Goal: Navigation & Orientation: Go to known website

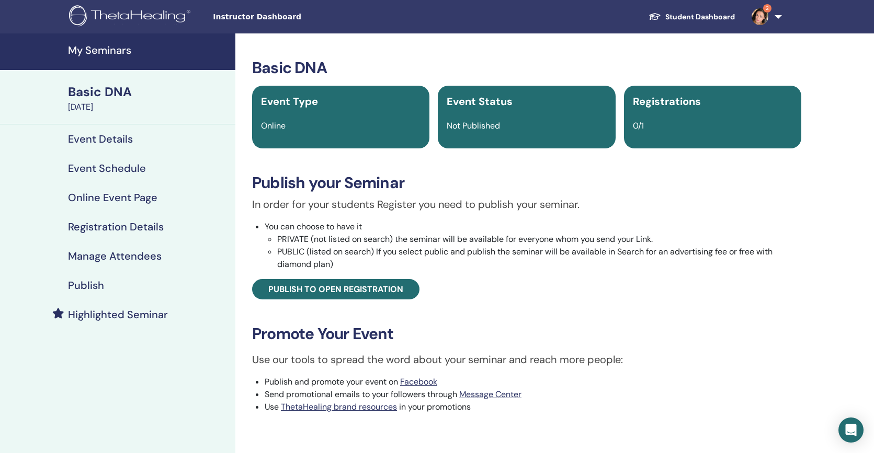
click at [114, 55] on h4 "My Seminars" at bounding box center [148, 50] width 161 height 13
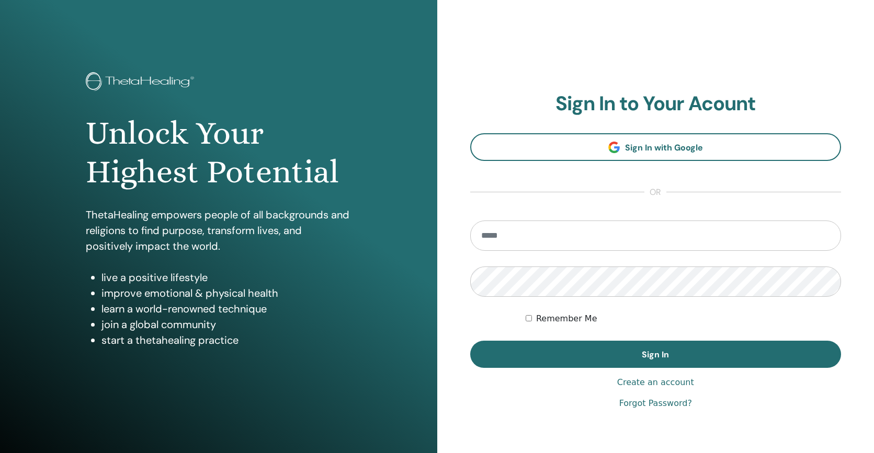
click at [825, 236] on input "email" at bounding box center [655, 236] width 371 height 30
type input "**********"
click at [655, 354] on button "Sign In" at bounding box center [655, 354] width 371 height 27
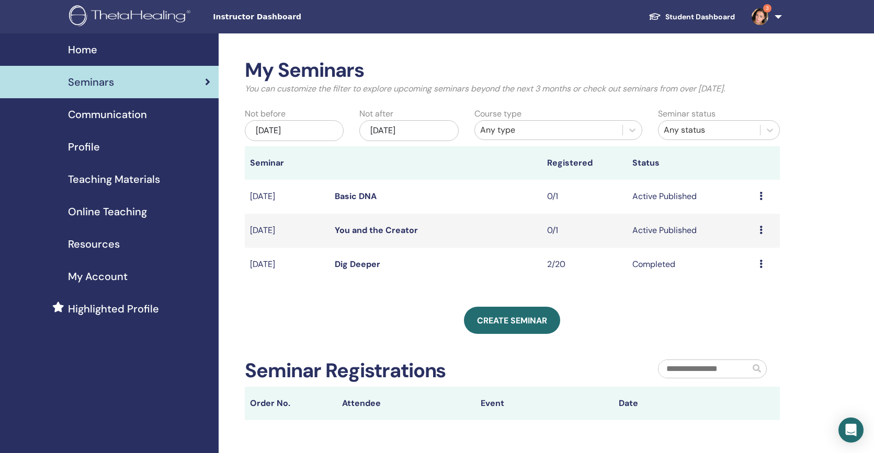
click at [367, 230] on link "You and the Creator" at bounding box center [376, 230] width 83 height 11
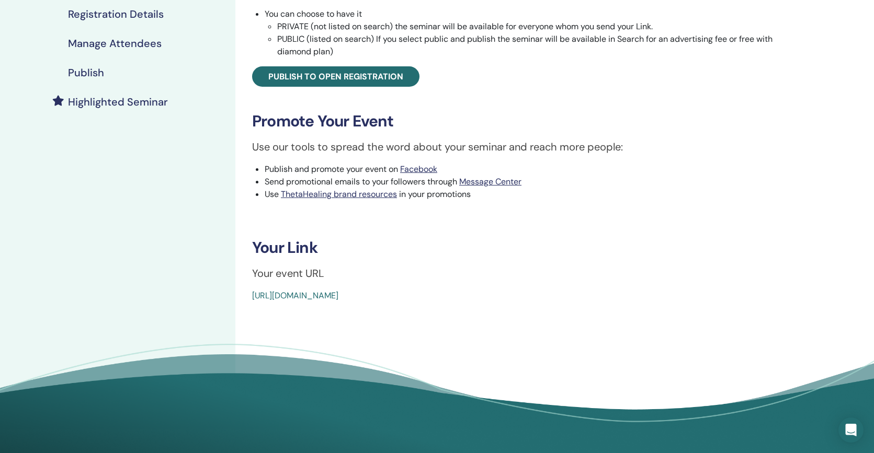
scroll to position [214, 0]
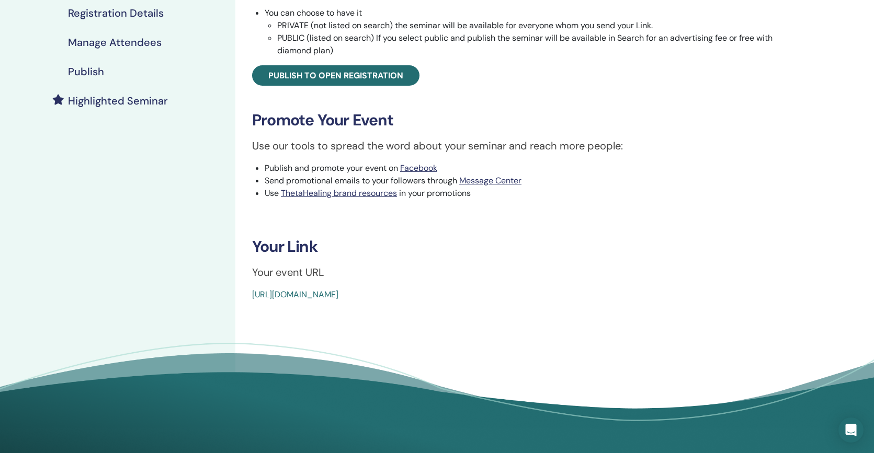
click at [254, 292] on link "[URL][DOMAIN_NAME]" at bounding box center [295, 294] width 86 height 11
click at [260, 294] on link "[URL][DOMAIN_NAME]" at bounding box center [295, 294] width 86 height 11
drag, startPoint x: 251, startPoint y: 294, endPoint x: 260, endPoint y: 293, distance: 8.4
click at [266, 293] on div "You and the Creator Event Type Online Event Status Active Published Registratio…" at bounding box center [527, 73] width 570 height 456
click at [250, 292] on div "You and the Creator Event Type Online Event Status Active Published Registratio…" at bounding box center [527, 73] width 570 height 456
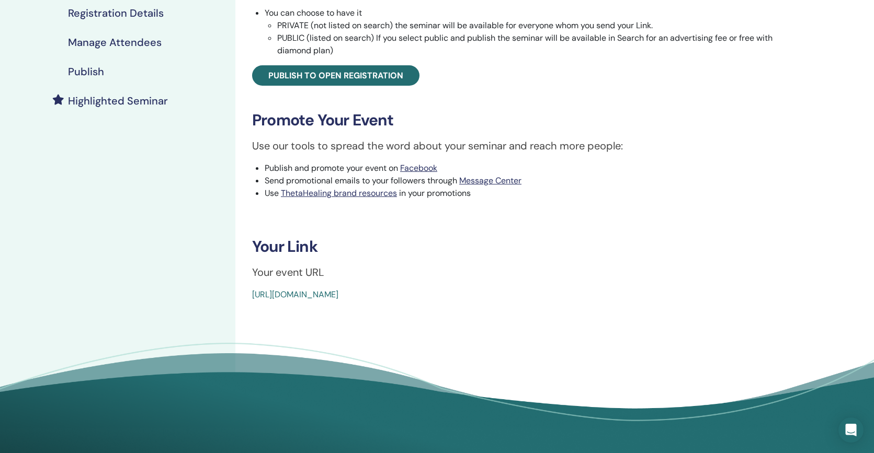
click at [249, 292] on div "You and the Creator Event Type Online Event Status Active Published Registratio…" at bounding box center [527, 73] width 570 height 456
drag, startPoint x: 250, startPoint y: 291, endPoint x: 288, endPoint y: 293, distance: 37.7
click at [292, 293] on div "You and the Creator Event Type Online Event Status Active Published Registratio…" at bounding box center [527, 73] width 570 height 456
click at [246, 292] on div "You and the Creator Event Type Online Event Status Active Published Registratio…" at bounding box center [527, 73] width 570 height 456
drag, startPoint x: 250, startPoint y: 291, endPoint x: 293, endPoint y: 293, distance: 42.9
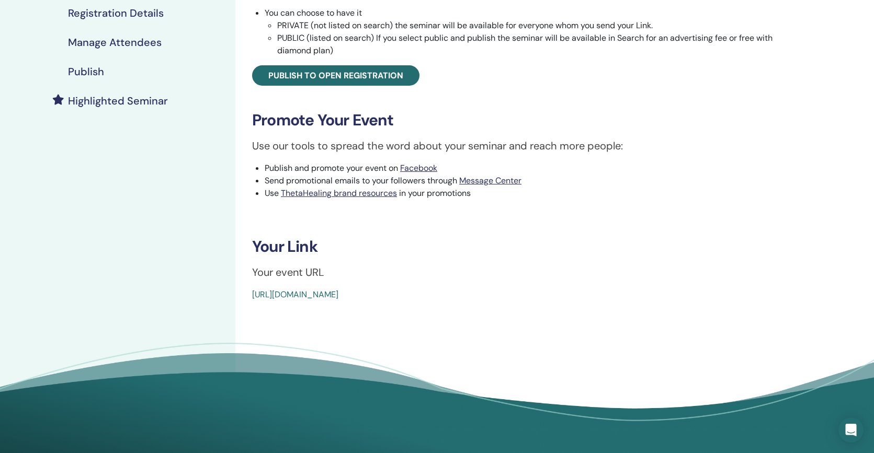
click at [293, 293] on div "You and the Creator Event Type Online Event Status Active Published Registratio…" at bounding box center [527, 73] width 570 height 456
click at [293, 293] on link "[URL][DOMAIN_NAME]" at bounding box center [295, 294] width 86 height 11
click at [296, 293] on link "[URL][DOMAIN_NAME]" at bounding box center [295, 294] width 86 height 11
click at [272, 292] on link "[URL][DOMAIN_NAME]" at bounding box center [295, 294] width 86 height 11
click at [256, 293] on link "[URL][DOMAIN_NAME]" at bounding box center [295, 294] width 86 height 11
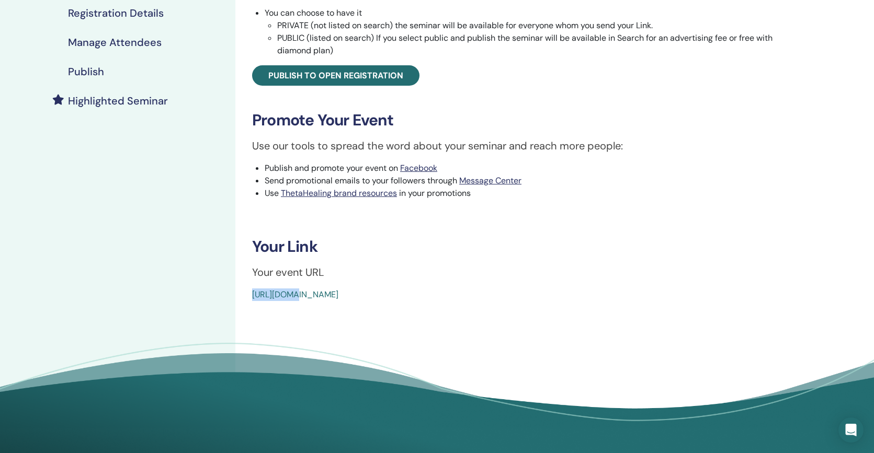
click at [253, 291] on link "[URL][DOMAIN_NAME]" at bounding box center [295, 294] width 86 height 11
click at [301, 301] on div "You and the Creator Event Type Online Event Status Active Published Registratio…" at bounding box center [526, 134] width 582 height 628
drag, startPoint x: 292, startPoint y: 293, endPoint x: 272, endPoint y: 293, distance: 19.9
click at [289, 293] on link "[URL][DOMAIN_NAME]" at bounding box center [295, 294] width 86 height 11
click at [316, 295] on link "[URL][DOMAIN_NAME]" at bounding box center [295, 294] width 86 height 11
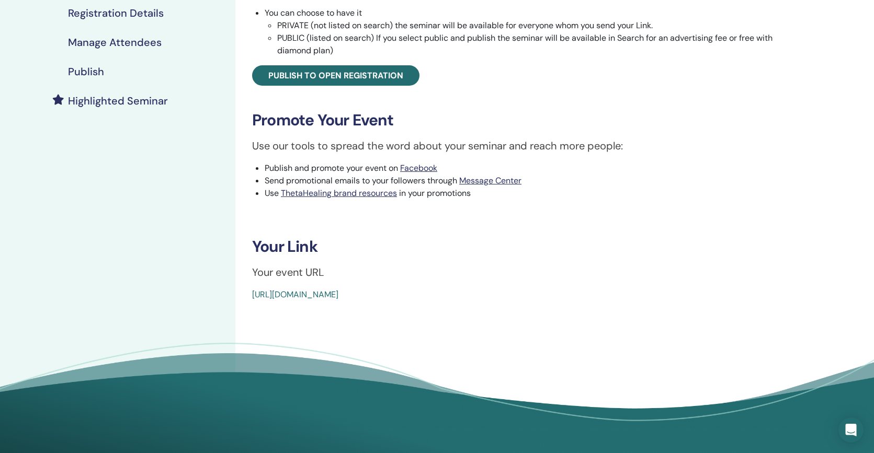
drag, startPoint x: 255, startPoint y: 293, endPoint x: 270, endPoint y: 293, distance: 15.2
click at [271, 293] on link "[URL][DOMAIN_NAME]" at bounding box center [295, 294] width 86 height 11
click at [269, 293] on link "[URL][DOMAIN_NAME]" at bounding box center [295, 294] width 86 height 11
click at [338, 290] on link "[URL][DOMAIN_NAME]" at bounding box center [295, 294] width 86 height 11
drag, startPoint x: 438, startPoint y: 291, endPoint x: 400, endPoint y: 292, distance: 37.7
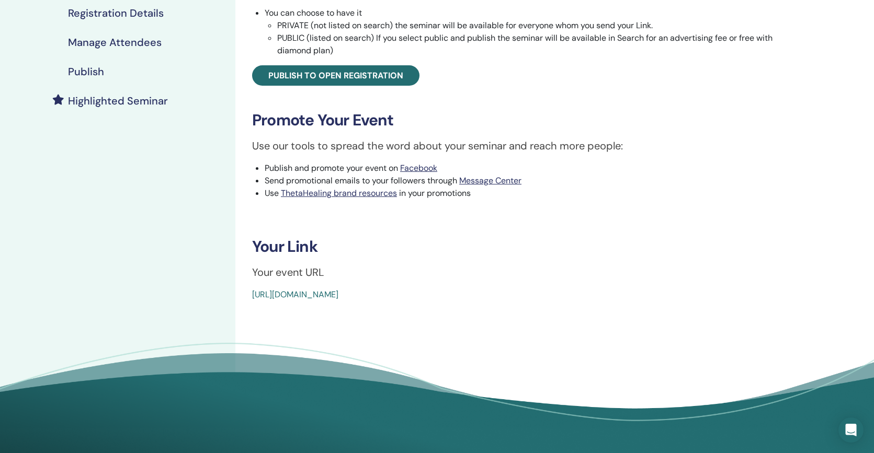
click at [338, 292] on link "[URL][DOMAIN_NAME]" at bounding box center [295, 294] width 86 height 11
click at [278, 294] on link "[URL][DOMAIN_NAME]" at bounding box center [295, 294] width 86 height 11
click at [265, 292] on link "[URL][DOMAIN_NAME]" at bounding box center [295, 294] width 86 height 11
drag, startPoint x: 248, startPoint y: 290, endPoint x: 483, endPoint y: 292, distance: 234.8
click at [483, 292] on div "You and the Creator Event Type Online Event Status Active Published Registratio…" at bounding box center [527, 73] width 570 height 456
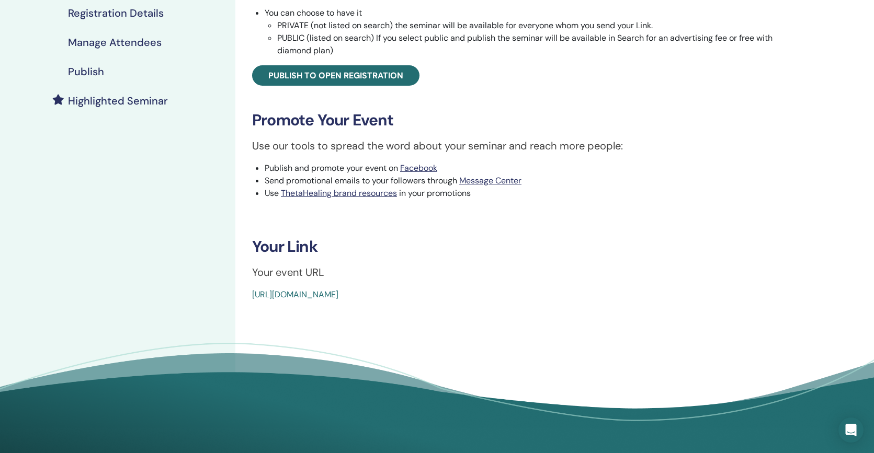
click at [483, 291] on div "[URL][DOMAIN_NAME]" at bounding box center [480, 295] width 457 height 13
copy link "[URL][DOMAIN_NAME]"
